Goal: Entertainment & Leisure: Consume media (video, audio)

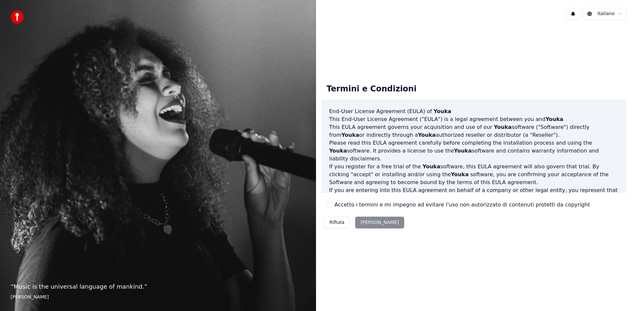
click at [376, 220] on div "Rifiuta Accetta" at bounding box center [364, 222] width 86 height 17
click at [374, 223] on div "Rifiuta Accetta" at bounding box center [364, 222] width 86 height 17
click at [331, 204] on button "Accetto i termini e mi impegno ad evitare l'uso non autorizzato di contenuti pr…" at bounding box center [329, 204] width 5 height 5
click at [373, 222] on button "Accetta" at bounding box center [379, 223] width 49 height 12
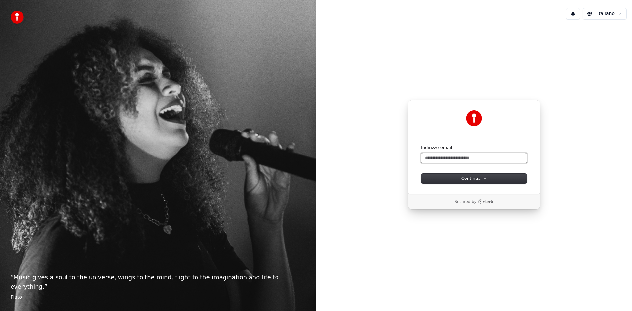
click at [460, 159] on input "Indirizzo email" at bounding box center [474, 158] width 106 height 10
click at [480, 179] on span "Continua" at bounding box center [474, 179] width 25 height 6
type input "**********"
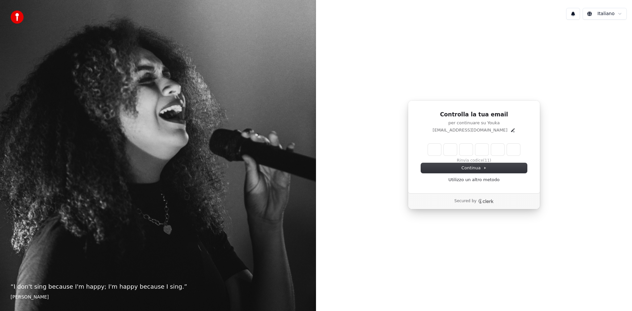
click at [435, 149] on input "Enter verification code" at bounding box center [474, 150] width 92 height 12
type input "******"
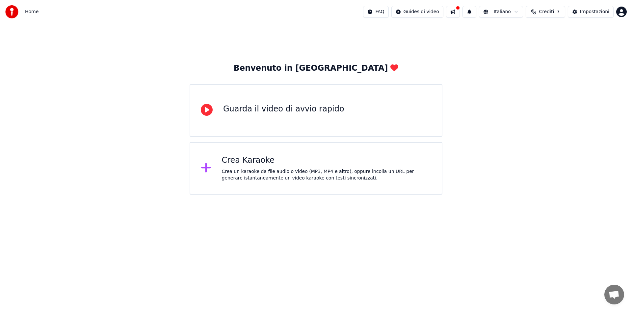
click at [248, 160] on div "Crea Karaoke" at bounding box center [327, 160] width 210 height 11
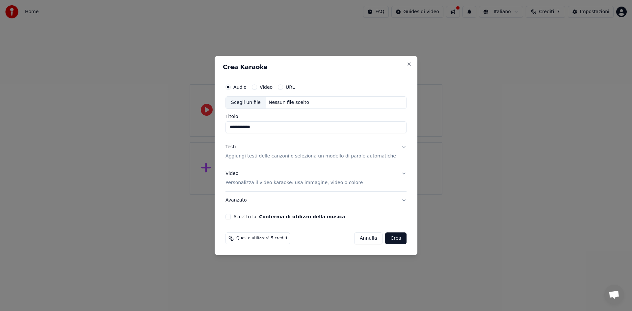
type input "**********"
click at [257, 88] on button "Video" at bounding box center [254, 87] width 5 height 5
click at [251, 130] on input "Titolo" at bounding box center [316, 127] width 181 height 12
click at [254, 101] on div "Scegli un file" at bounding box center [246, 103] width 40 height 12
click at [398, 146] on button "Testi Aggiungi testi delle canzoni o seleziona un modello di parole automatiche" at bounding box center [316, 152] width 181 height 26
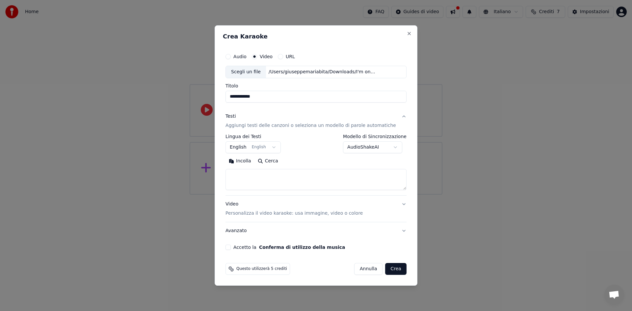
type input "**********"
click at [385, 148] on body "**********" at bounding box center [316, 97] width 632 height 195
click at [304, 175] on textarea at bounding box center [316, 179] width 181 height 21
click at [280, 178] on textarea at bounding box center [316, 179] width 181 height 21
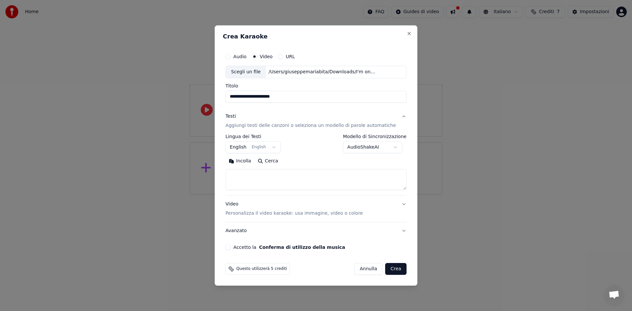
paste textarea "**********"
drag, startPoint x: 260, startPoint y: 174, endPoint x: 206, endPoint y: 170, distance: 54.1
click at [206, 170] on body "**********" at bounding box center [316, 97] width 632 height 195
drag, startPoint x: 258, startPoint y: 182, endPoint x: 222, endPoint y: 180, distance: 36.9
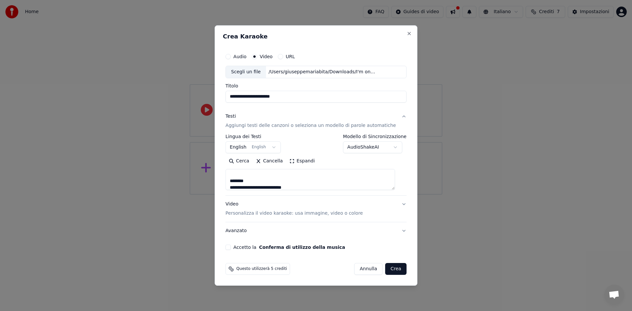
click at [222, 180] on div "**********" at bounding box center [316, 155] width 203 height 261
type textarea "**********"
click at [397, 204] on button "Video Personalizza il video karaoke: usa immagine, video o colore" at bounding box center [316, 209] width 181 height 26
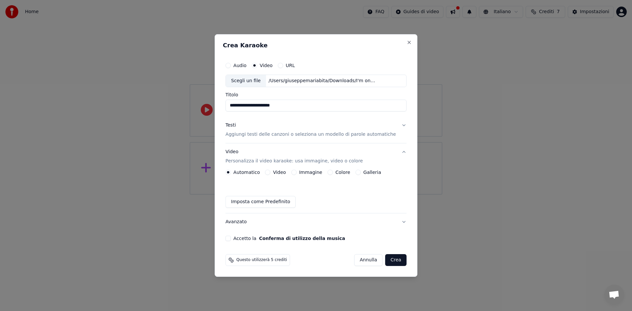
click at [398, 152] on button "Video Personalizza il video karaoke: usa immagine, video o colore" at bounding box center [316, 157] width 181 height 26
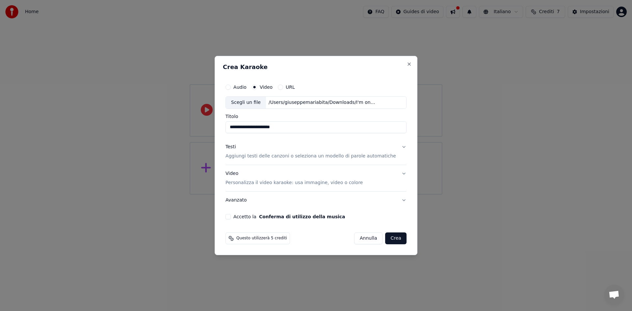
click at [231, 217] on button "Accetto la Conferma di utilizzo della musica" at bounding box center [228, 216] width 5 height 5
click at [392, 237] on button "Crea" at bounding box center [396, 239] width 21 height 12
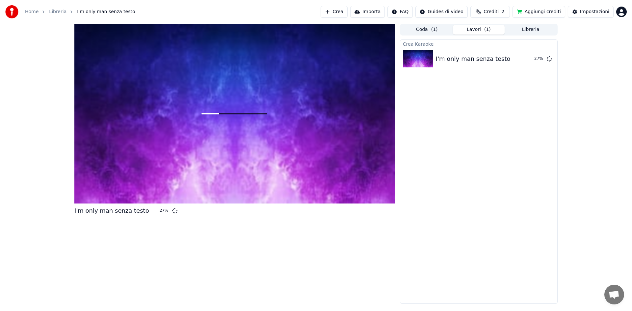
click at [540, 11] on button "Aggiungi crediti" at bounding box center [539, 12] width 53 height 12
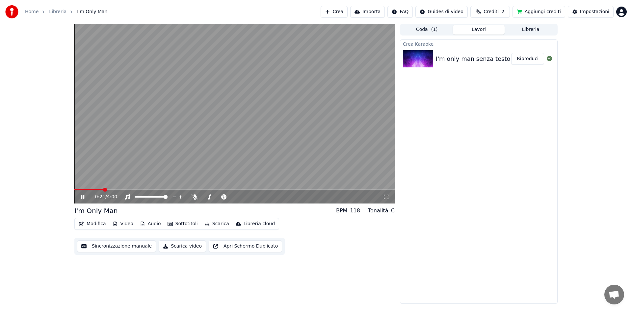
click at [118, 226] on button "Video" at bounding box center [123, 224] width 26 height 9
click at [326, 225] on div "Modifica Video Audio Sottotitoli Scarica Libreria cloud Sincronizzazione manual…" at bounding box center [234, 236] width 320 height 37
click at [83, 199] on icon at bounding box center [82, 197] width 3 height 4
click at [154, 224] on button "Audio" at bounding box center [150, 224] width 26 height 9
click at [337, 240] on div "Modifica Video Audio Sottotitoli Scarica Libreria cloud Sincronizzazione manual…" at bounding box center [234, 236] width 320 height 37
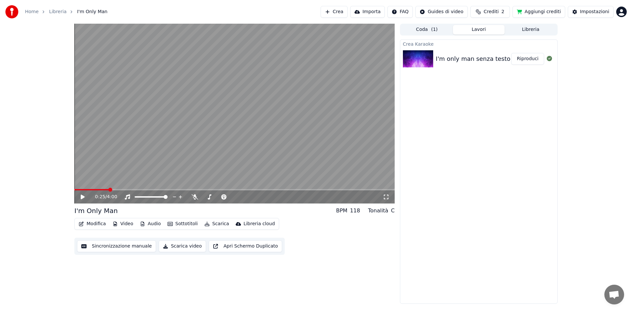
click at [94, 223] on button "Modifica" at bounding box center [92, 224] width 33 height 9
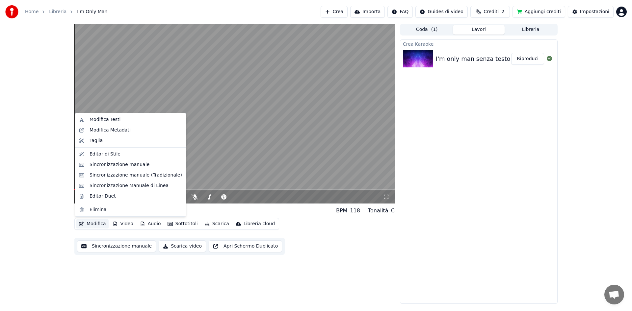
click at [41, 217] on div "0:25 / 4:00 I'm Only Man BPM 118 Tonalità C Modifica Video Audio Sottotitoli Sc…" at bounding box center [316, 164] width 632 height 281
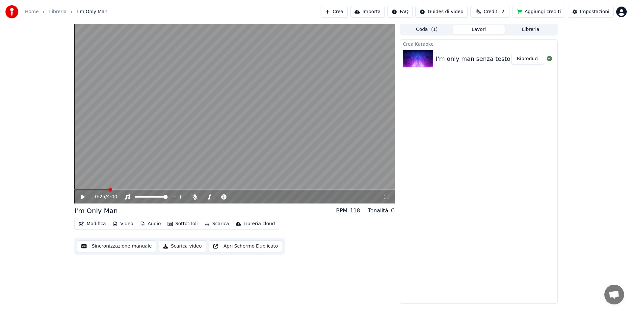
click at [131, 223] on button "Video" at bounding box center [123, 224] width 26 height 9
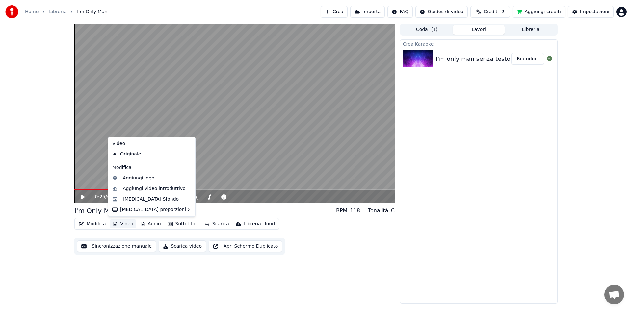
click at [195, 295] on div "0:25 / 4:00 I'm Only Man BPM 118 Tonalità C Modifica Video Audio Sottotitoli Sc…" at bounding box center [234, 164] width 320 height 281
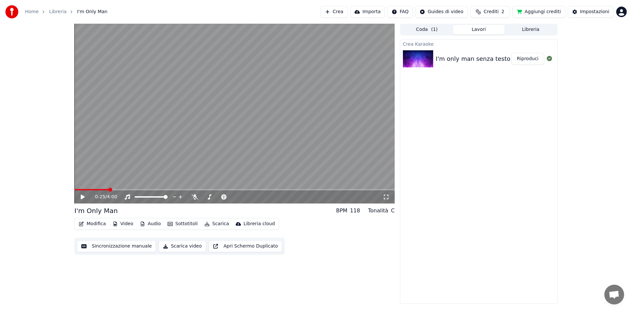
click at [155, 224] on button "Audio" at bounding box center [150, 224] width 26 height 9
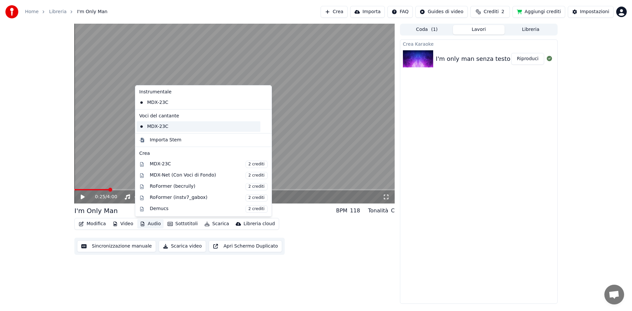
click at [166, 125] on div "MDX-23C" at bounding box center [199, 126] width 124 height 11
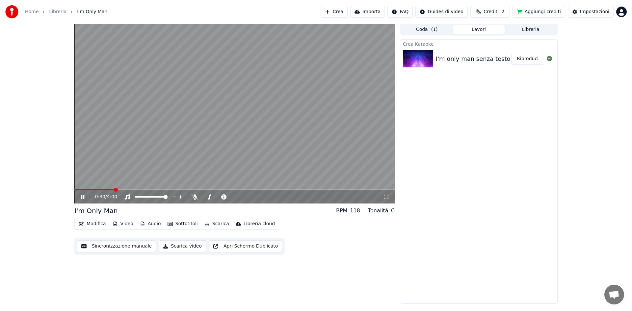
click at [81, 197] on icon at bounding box center [82, 197] width 3 height 4
click at [129, 226] on button "Video" at bounding box center [123, 224] width 26 height 9
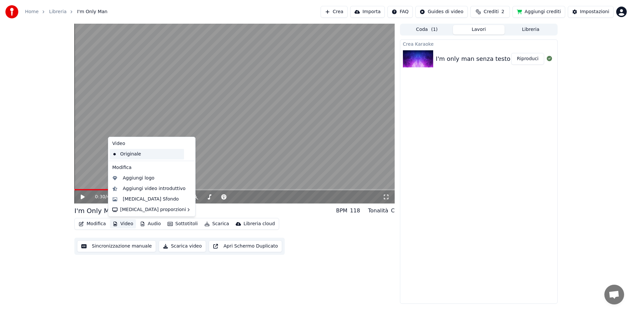
click at [146, 153] on div "Originale" at bounding box center [147, 154] width 74 height 11
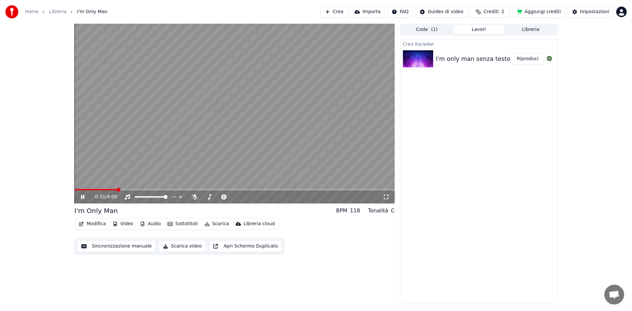
click at [100, 225] on button "Modifica" at bounding box center [92, 224] width 33 height 9
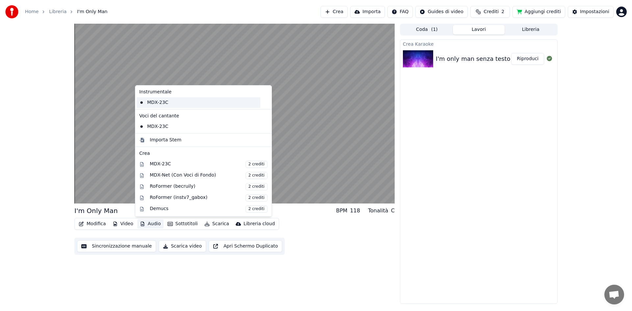
click at [180, 101] on div "MDX-23C" at bounding box center [199, 102] width 124 height 11
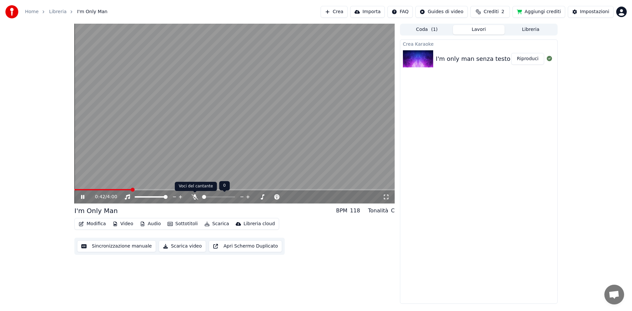
click at [193, 197] on icon at bounding box center [195, 197] width 7 height 5
click at [74, 191] on span at bounding box center [74, 189] width 0 height 1
click at [386, 195] on icon at bounding box center [386, 197] width 7 height 5
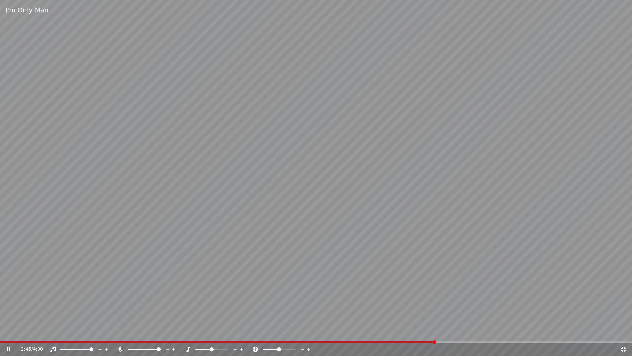
click at [388, 311] on video at bounding box center [316, 178] width 632 height 356
click at [387, 311] on div "2:46 / 4:00" at bounding box center [316, 348] width 632 height 13
click at [387, 311] on video at bounding box center [316, 178] width 632 height 356
click at [371, 311] on span at bounding box center [186, 341] width 373 height 1
click at [402, 311] on span at bounding box center [201, 341] width 402 height 1
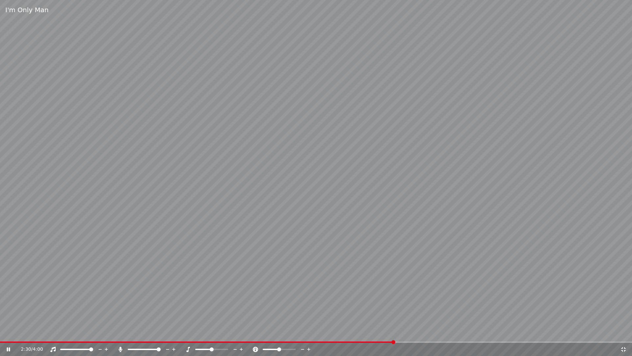
click at [394, 311] on span at bounding box center [393, 342] width 4 height 4
click at [391, 311] on span at bounding box center [393, 342] width 4 height 4
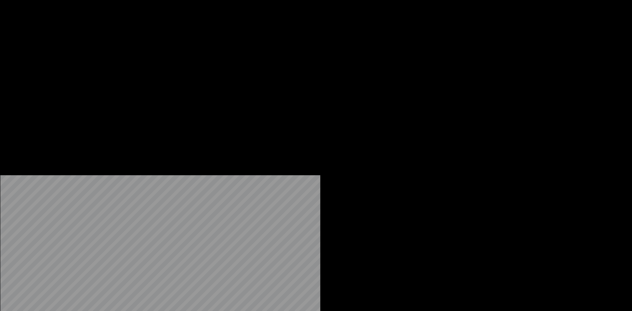
click at [182, 49] on button "Sottotitoli" at bounding box center [183, 44] width 36 height 9
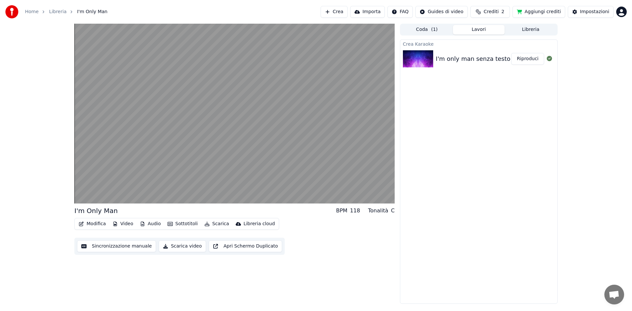
click at [130, 273] on div "I'm Only Man BPM 118 Tonalità C Modifica Video Audio Sottotitoli Scarica Librer…" at bounding box center [234, 164] width 320 height 281
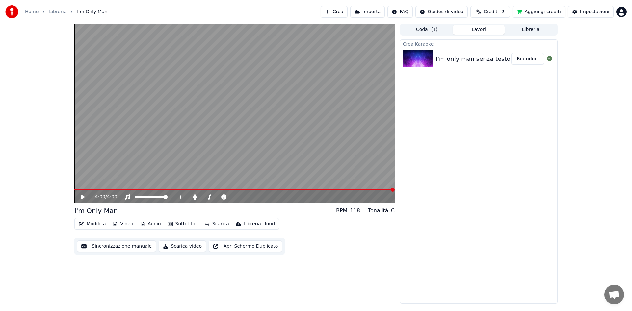
click at [73, 229] on div "4:00 / 4:00 I'm Only Man BPM 118 Tonalità C Modifica Video Audio Sottotitoli Sc…" at bounding box center [316, 164] width 494 height 281
click at [88, 224] on button "Modifica" at bounding box center [92, 224] width 33 height 9
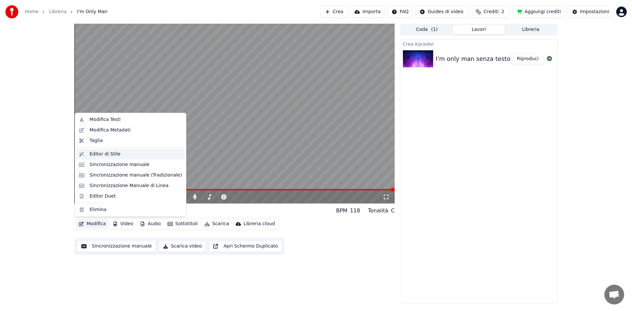
click at [103, 159] on div "Editor di Stile" at bounding box center [130, 154] width 108 height 11
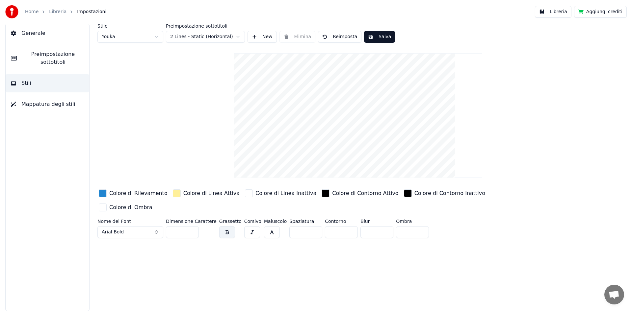
click at [52, 60] on span "Preimpostazione sottotitoli" at bounding box center [53, 58] width 62 height 16
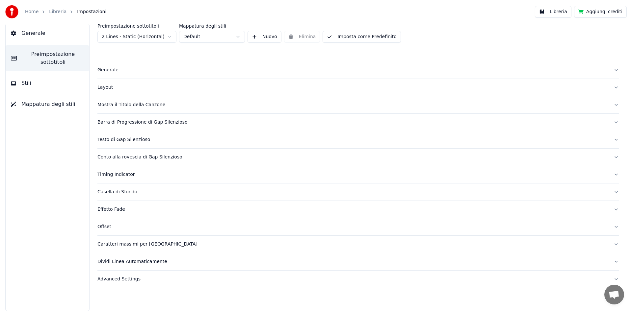
click at [120, 157] on div "Conto alla rovescia di Gap Silenzioso" at bounding box center [352, 157] width 511 height 7
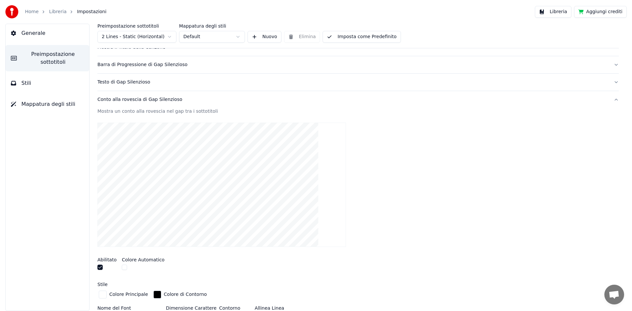
scroll to position [59, 0]
click at [100, 266] on button "button" at bounding box center [99, 266] width 5 height 5
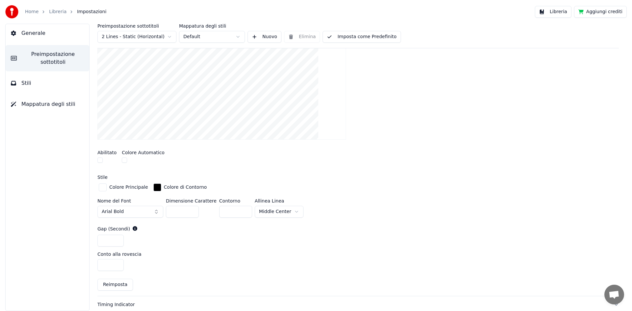
scroll to position [0, 0]
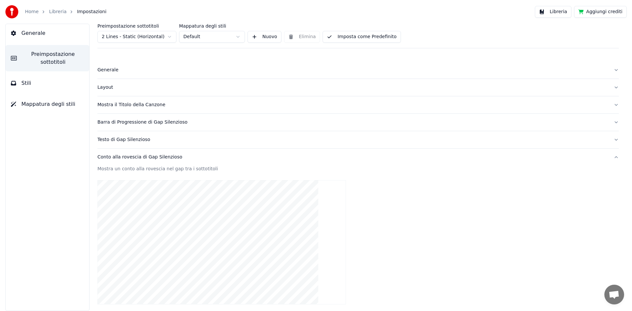
click at [59, 10] on link "Libreria" at bounding box center [57, 12] width 17 height 7
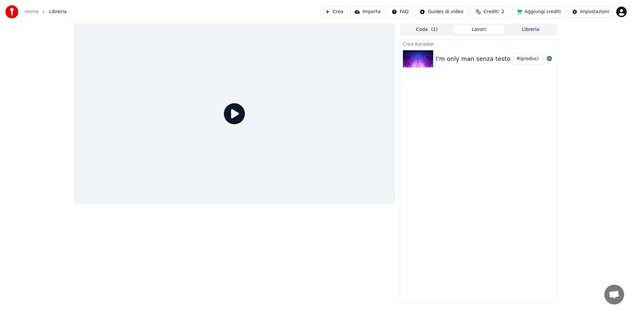
click at [226, 111] on icon at bounding box center [234, 113] width 21 height 21
click at [234, 112] on icon at bounding box center [234, 113] width 21 height 21
click at [491, 60] on div "I'm only man senza testo" at bounding box center [473, 58] width 75 height 9
click at [531, 60] on button "Riproduci" at bounding box center [527, 59] width 33 height 12
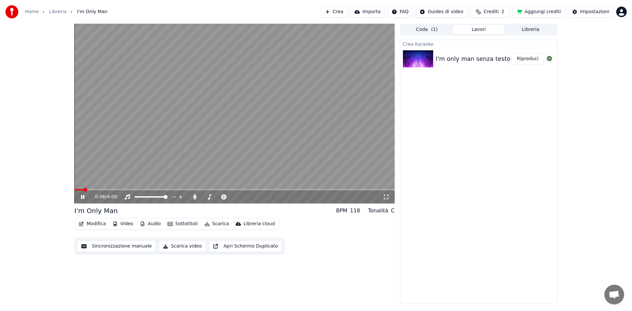
click at [83, 198] on icon at bounding box center [87, 197] width 15 height 5
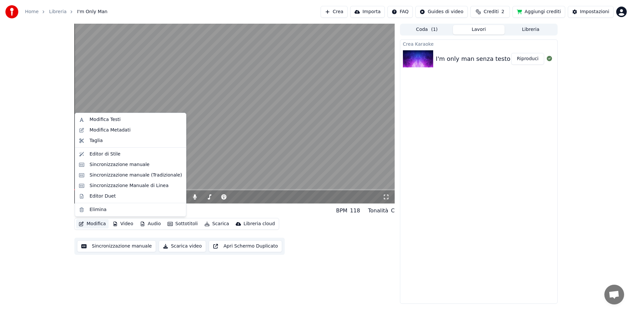
click at [92, 223] on button "Modifica" at bounding box center [92, 224] width 33 height 9
click at [100, 155] on div "Editor di Stile" at bounding box center [105, 154] width 31 height 7
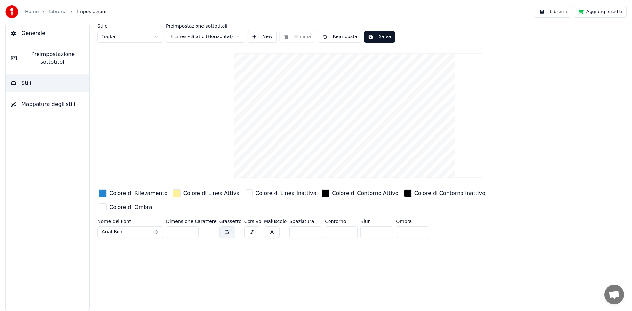
click at [51, 64] on span "Preimpostazione sottotitoli" at bounding box center [53, 58] width 62 height 16
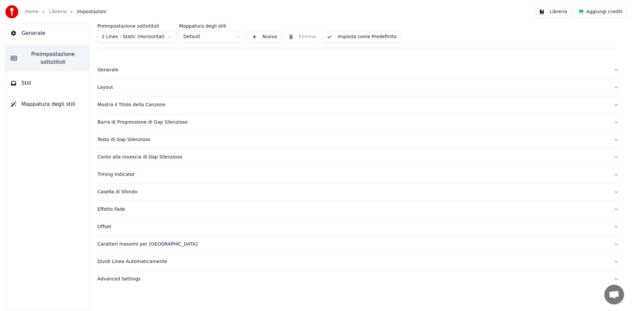
click at [123, 125] on div "Barra di Progressione di Gap Silenzioso" at bounding box center [352, 122] width 511 height 7
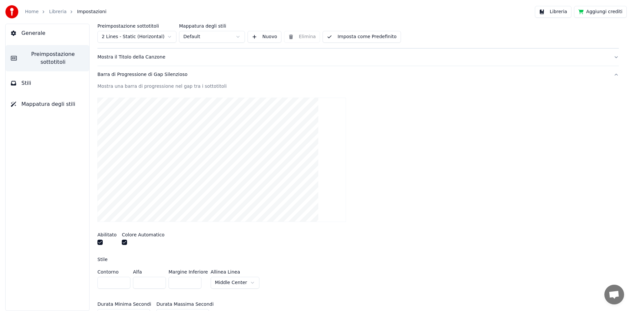
scroll to position [48, 0]
click at [101, 241] on button "button" at bounding box center [99, 242] width 5 height 5
click at [123, 244] on button "button" at bounding box center [124, 242] width 5 height 5
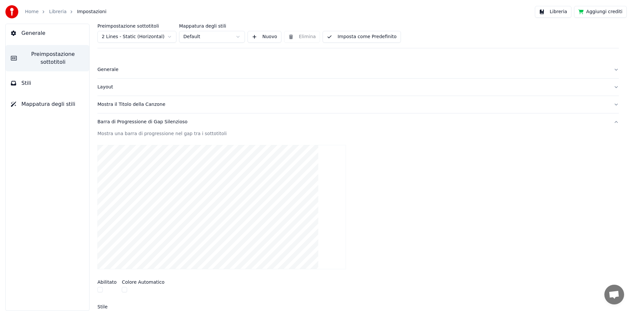
scroll to position [0, 0]
click at [53, 13] on link "Libreria" at bounding box center [57, 12] width 17 height 7
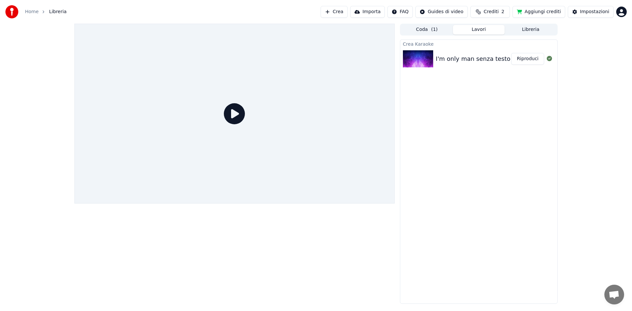
click at [523, 58] on button "Riproduci" at bounding box center [527, 59] width 33 height 12
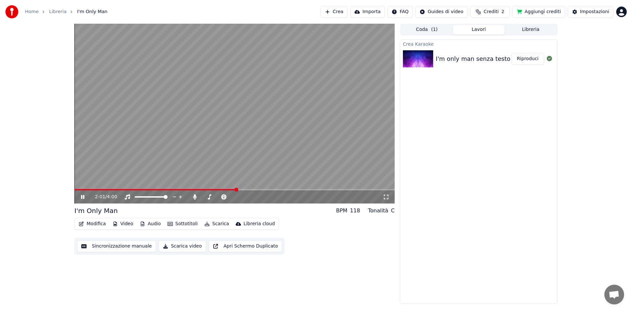
click at [81, 192] on div "2:01 / 4:00" at bounding box center [234, 197] width 320 height 13
click at [81, 197] on icon at bounding box center [82, 197] width 3 height 4
click at [216, 225] on button "Scarica" at bounding box center [217, 224] width 30 height 9
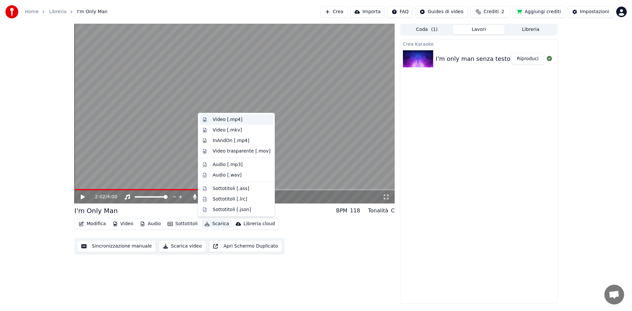
click at [229, 121] on div "Video [.mp4]" at bounding box center [228, 120] width 30 height 7
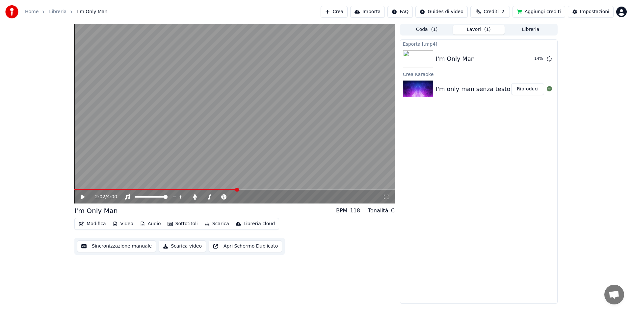
click at [525, 9] on button "Aggiungi crediti" at bounding box center [539, 12] width 53 height 12
click at [534, 57] on button "Mostra" at bounding box center [530, 59] width 27 height 12
click at [31, 12] on link "Home" at bounding box center [31, 12] width 13 height 7
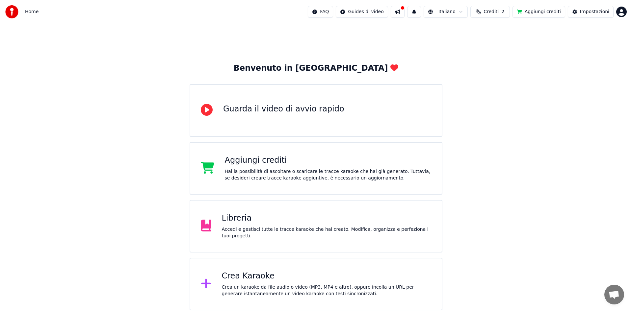
click at [283, 275] on div "Crea Karaoke" at bounding box center [327, 276] width 210 height 11
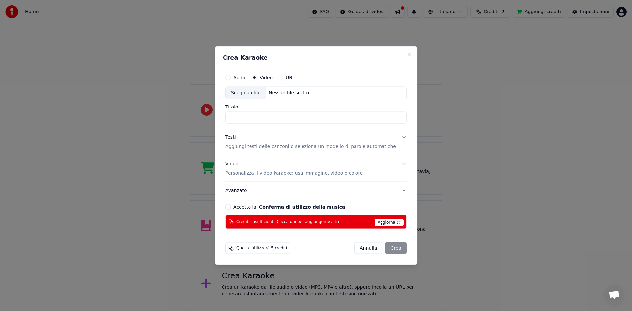
click at [388, 226] on span "Aggiorna" at bounding box center [389, 222] width 29 height 7
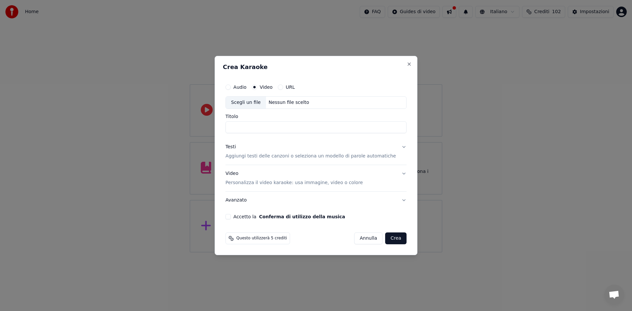
click at [256, 129] on input "Titolo" at bounding box center [316, 127] width 181 height 12
type input "**********"
click at [399, 148] on button "Testi Aggiungi testi delle canzoni o seleziona un modello di parole automatiche" at bounding box center [316, 152] width 181 height 26
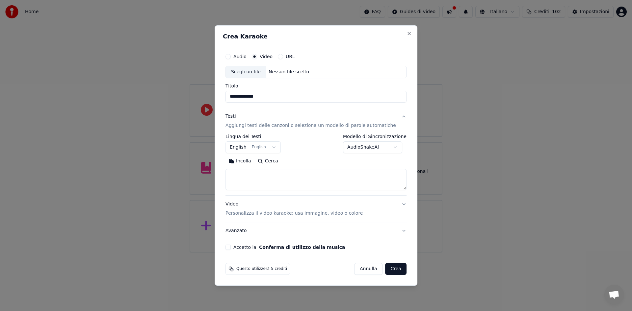
click at [273, 146] on button "English English" at bounding box center [253, 148] width 55 height 12
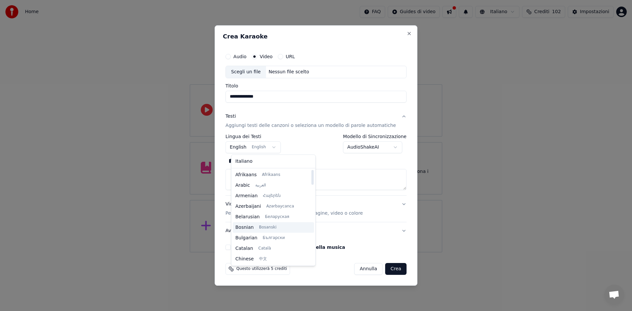
scroll to position [31, 0]
select select "**"
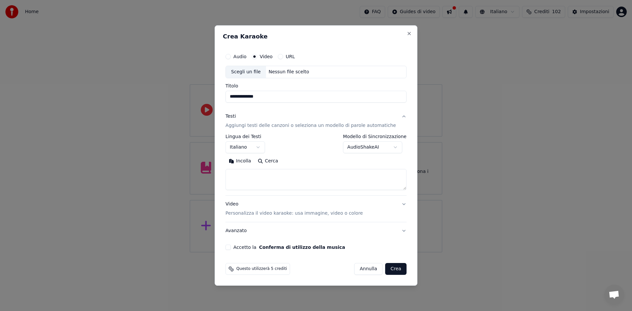
click at [264, 178] on textarea at bounding box center [316, 179] width 181 height 21
paste textarea "**********"
drag, startPoint x: 262, startPoint y: 174, endPoint x: 221, endPoint y: 171, distance: 41.2
click at [221, 171] on div "**********" at bounding box center [316, 155] width 203 height 261
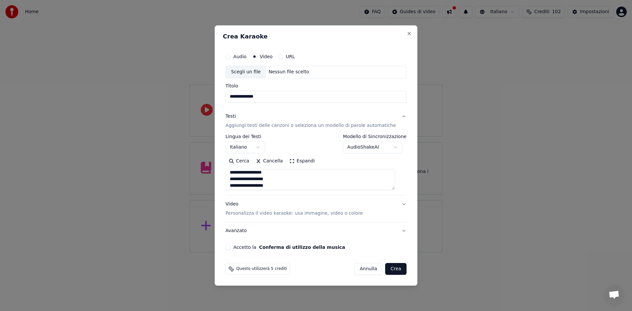
drag, startPoint x: 263, startPoint y: 178, endPoint x: 201, endPoint y: 170, distance: 62.7
click at [195, 178] on body "**********" at bounding box center [316, 126] width 632 height 253
click at [261, 177] on textarea at bounding box center [311, 179] width 170 height 21
drag, startPoint x: 250, startPoint y: 177, endPoint x: 227, endPoint y: 176, distance: 23.1
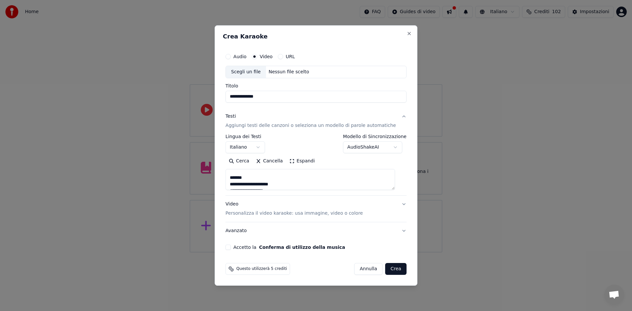
click at [227, 176] on div "**********" at bounding box center [316, 155] width 203 height 261
drag, startPoint x: 267, startPoint y: 183, endPoint x: 220, endPoint y: 201, distance: 50.4
click at [214, 206] on body "**********" at bounding box center [316, 126] width 632 height 253
click at [251, 187] on textarea at bounding box center [311, 179] width 170 height 21
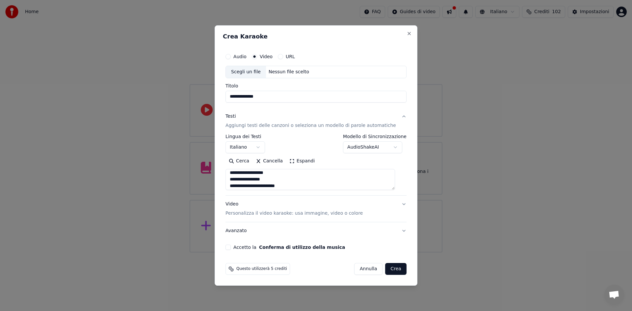
scroll to position [186, 0]
drag, startPoint x: 320, startPoint y: 173, endPoint x: 319, endPoint y: 158, distance: 15.1
click at [319, 158] on div "Cerca Cancella Espandi" at bounding box center [316, 173] width 181 height 34
click at [289, 178] on textarea at bounding box center [311, 179] width 170 height 21
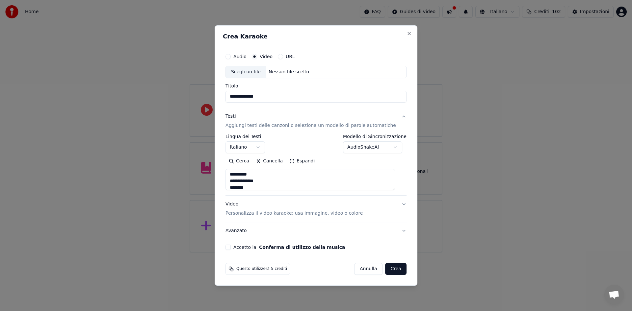
click at [273, 180] on textarea at bounding box center [311, 179] width 170 height 21
click at [265, 178] on textarea at bounding box center [311, 179] width 170 height 21
click at [262, 184] on textarea at bounding box center [311, 179] width 170 height 21
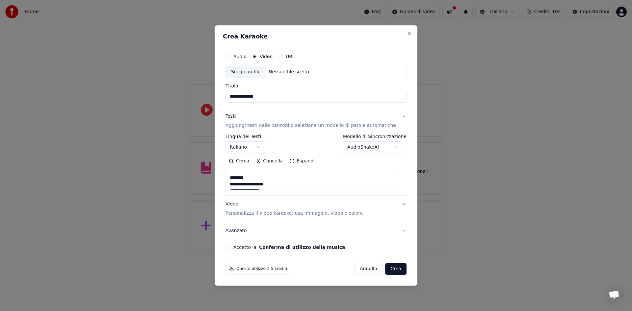
drag, startPoint x: 261, startPoint y: 178, endPoint x: 233, endPoint y: 178, distance: 28.3
click at [233, 178] on textarea at bounding box center [311, 179] width 170 height 21
click at [272, 186] on textarea at bounding box center [311, 179] width 170 height 21
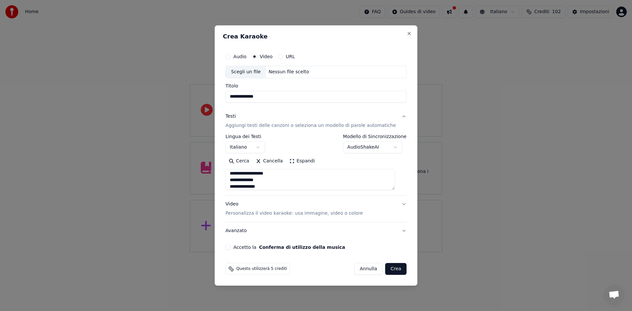
type textarea "**********"
click at [255, 73] on div "Scegli un file" at bounding box center [246, 72] width 40 height 12
drag, startPoint x: 279, startPoint y: 99, endPoint x: 222, endPoint y: 97, distance: 57.0
click at [222, 97] on div "**********" at bounding box center [316, 155] width 203 height 261
type input "**********"
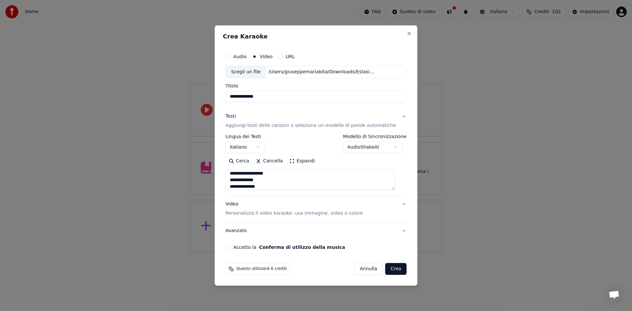
click at [398, 204] on button "Video Personalizza il video karaoke: usa immagine, video o colore" at bounding box center [316, 209] width 181 height 26
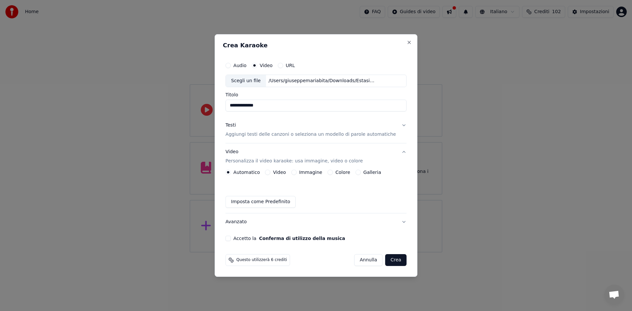
click at [270, 172] on button "Video" at bounding box center [267, 172] width 5 height 5
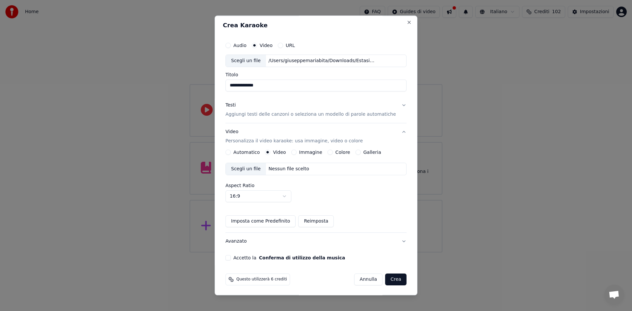
scroll to position [0, 0]
click at [235, 154] on div "Automatico" at bounding box center [243, 153] width 34 height 5
click at [231, 153] on button "Automatico" at bounding box center [228, 153] width 5 height 5
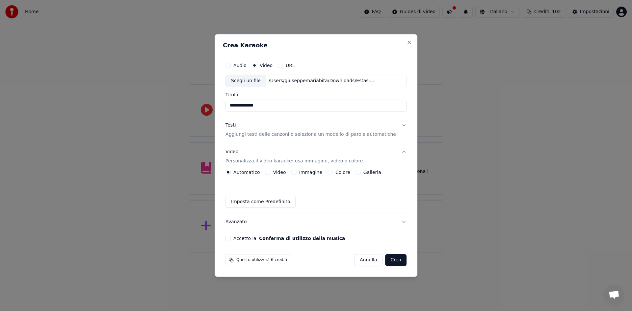
click at [231, 237] on button "Accetto la Conferma di utilizzo della musica" at bounding box center [228, 238] width 5 height 5
click at [391, 262] on button "Crea" at bounding box center [396, 261] width 21 height 12
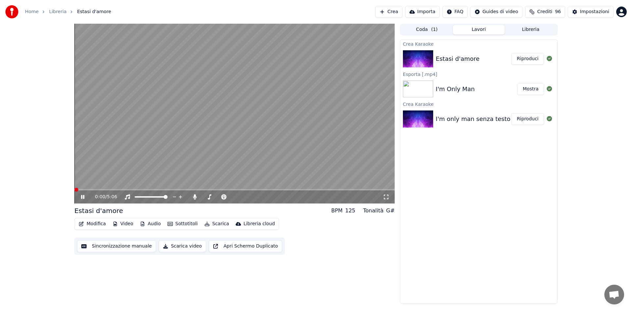
click at [74, 188] on span at bounding box center [76, 190] width 4 height 4
click at [388, 198] on icon at bounding box center [386, 197] width 7 height 5
click at [174, 226] on button "Sottotitoli" at bounding box center [183, 224] width 36 height 9
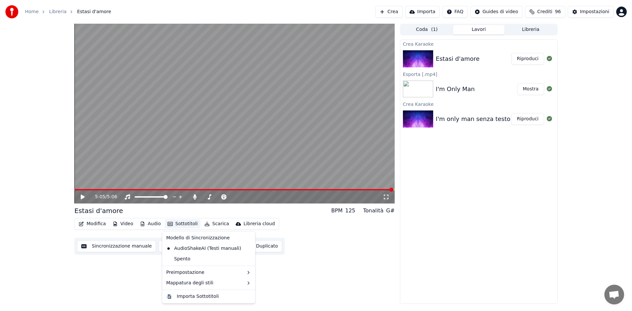
click at [132, 266] on div "5:05 / 5:06 Estasi d'amore BPM 125 Tonalità G# Modifica Video Audio Sottotitoli…" at bounding box center [234, 164] width 320 height 281
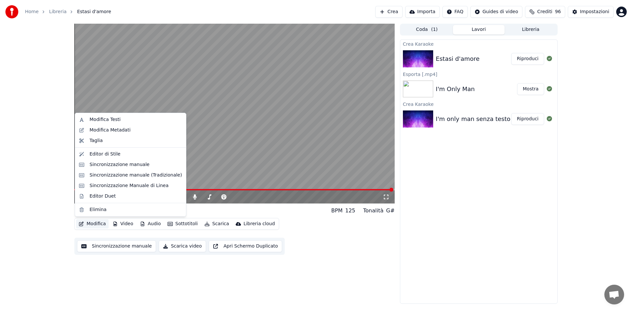
click at [101, 223] on button "Modifica" at bounding box center [92, 224] width 33 height 9
click at [117, 154] on div "Editor di Stile" at bounding box center [105, 154] width 31 height 7
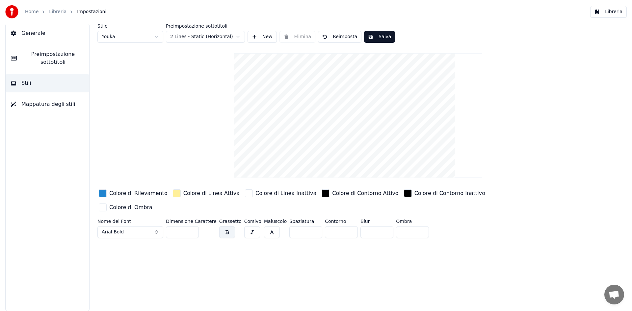
click at [45, 56] on span "Preimpostazione sottotitoli" at bounding box center [53, 58] width 62 height 16
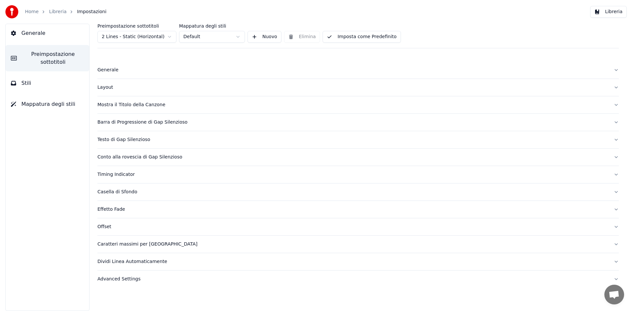
click at [106, 104] on div "Mostra il Titolo della Canzone" at bounding box center [352, 105] width 511 height 7
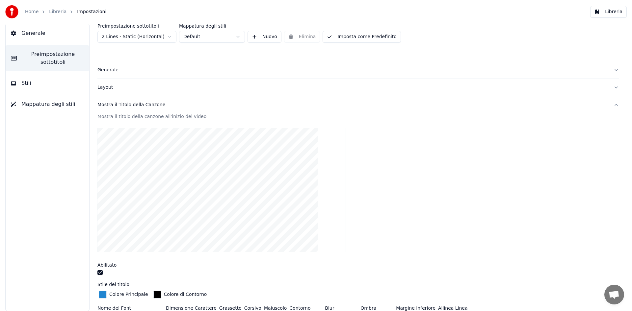
click at [100, 274] on button "button" at bounding box center [99, 272] width 5 height 5
click at [40, 38] on button "Generale" at bounding box center [48, 33] width 84 height 18
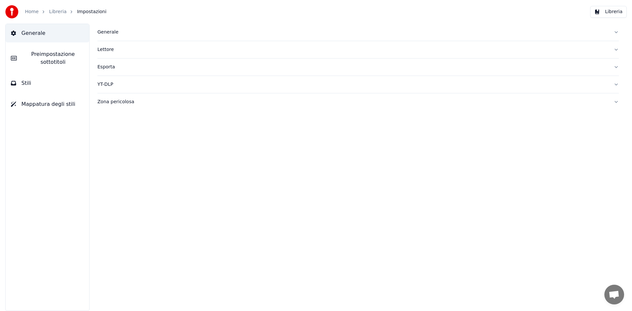
click at [59, 13] on link "Libreria" at bounding box center [57, 12] width 17 height 7
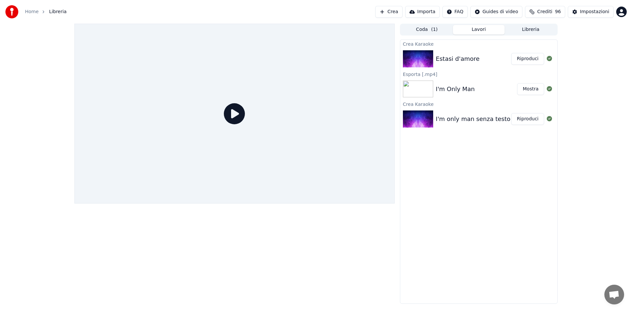
click at [525, 56] on button "Riproduci" at bounding box center [527, 59] width 33 height 12
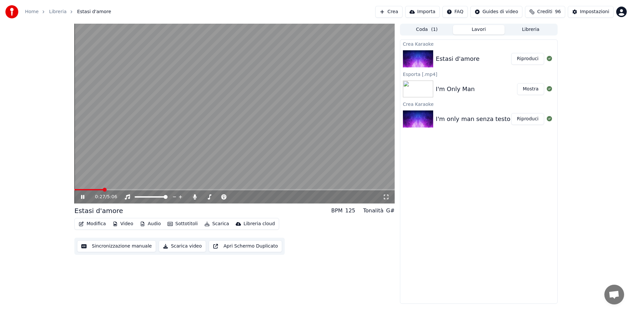
click at [81, 196] on icon at bounding box center [82, 197] width 3 height 4
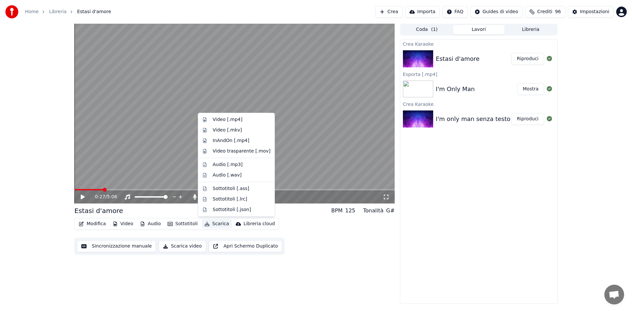
click at [213, 224] on button "Scarica" at bounding box center [217, 224] width 30 height 9
click at [218, 119] on div "Video [.mp4]" at bounding box center [228, 120] width 30 height 7
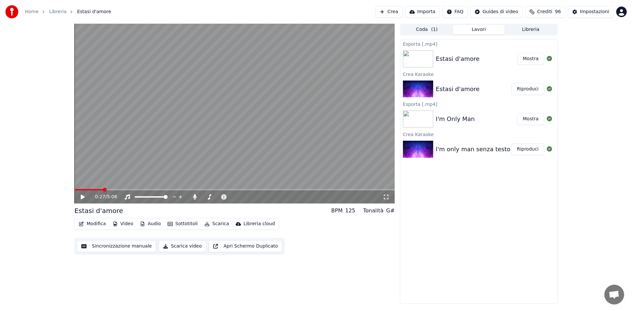
click at [524, 60] on button "Mostra" at bounding box center [530, 59] width 27 height 12
click at [432, 32] on span "( 1 )" at bounding box center [434, 29] width 7 height 7
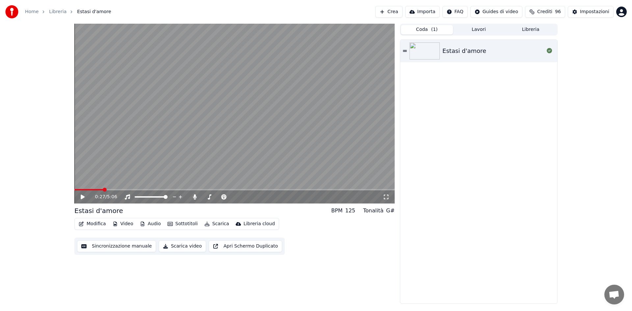
click at [467, 30] on button "Lavori" at bounding box center [479, 30] width 52 height 10
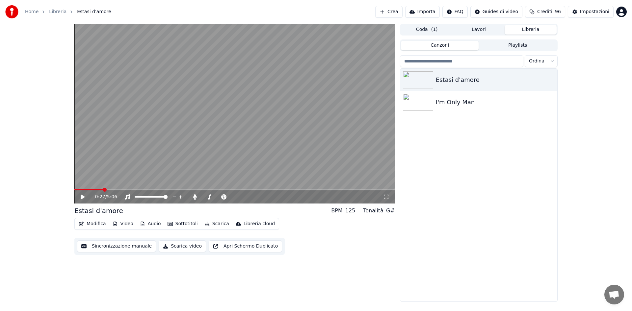
click at [535, 31] on button "Libreria" at bounding box center [531, 30] width 52 height 10
click at [480, 30] on button "Lavori" at bounding box center [479, 30] width 52 height 10
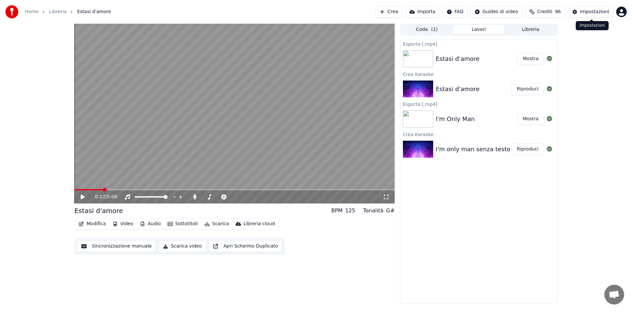
click at [592, 11] on div "Impostazioni" at bounding box center [594, 12] width 29 height 7
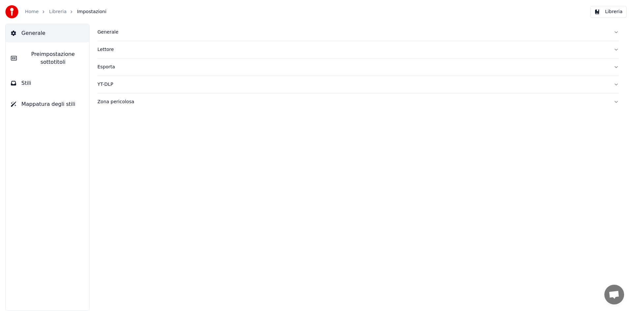
click at [44, 57] on span "Preimpostazione sottotitoli" at bounding box center [53, 58] width 62 height 16
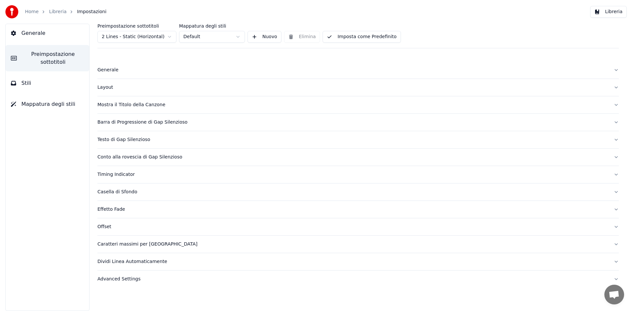
click at [128, 103] on div "Mostra il Titolo della Canzone" at bounding box center [352, 105] width 511 height 7
